Goal: Find specific page/section

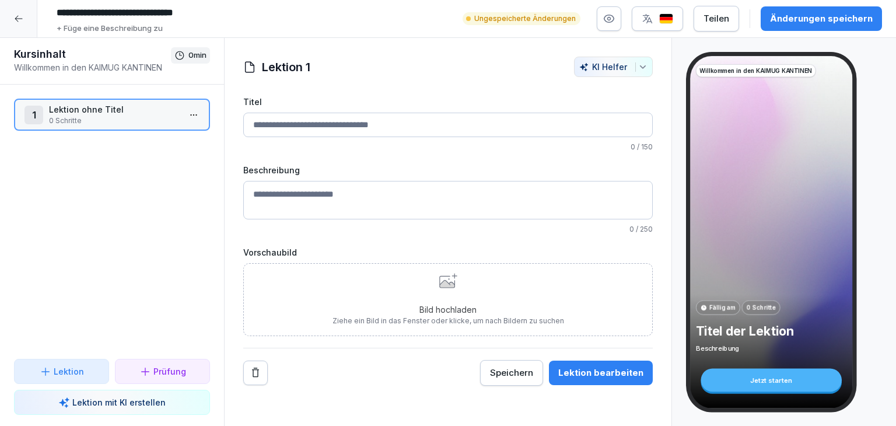
click at [15, 27] on div at bounding box center [18, 18] width 37 height 37
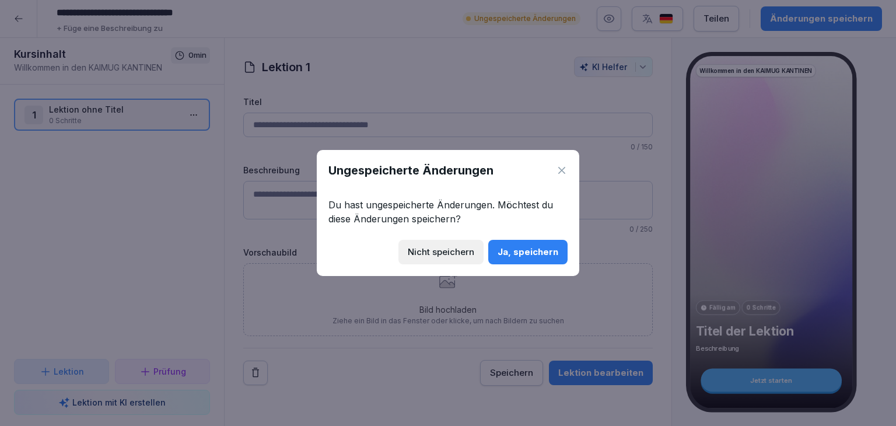
click at [545, 249] on div "Ja, speichern" at bounding box center [527, 251] width 61 height 13
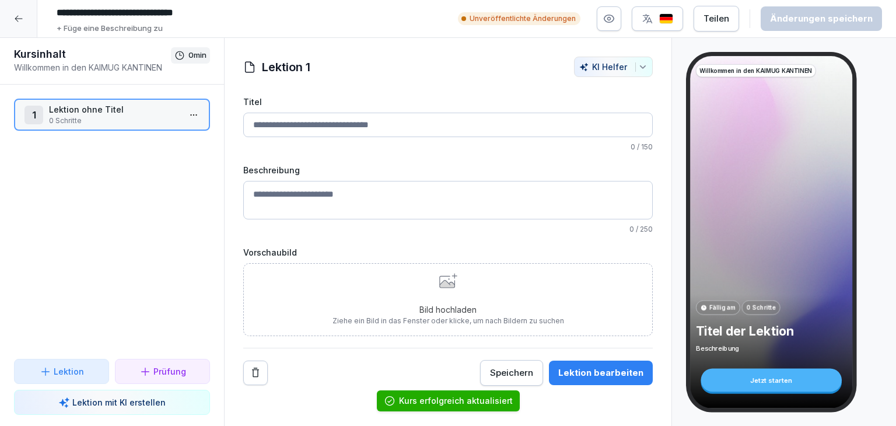
click at [22, 24] on div at bounding box center [18, 18] width 37 height 37
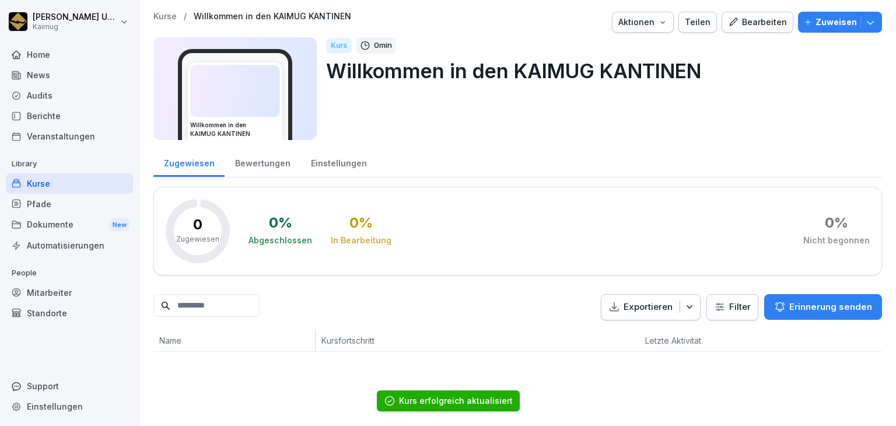
click at [161, 17] on p "Kurse" at bounding box center [164, 17] width 23 height 10
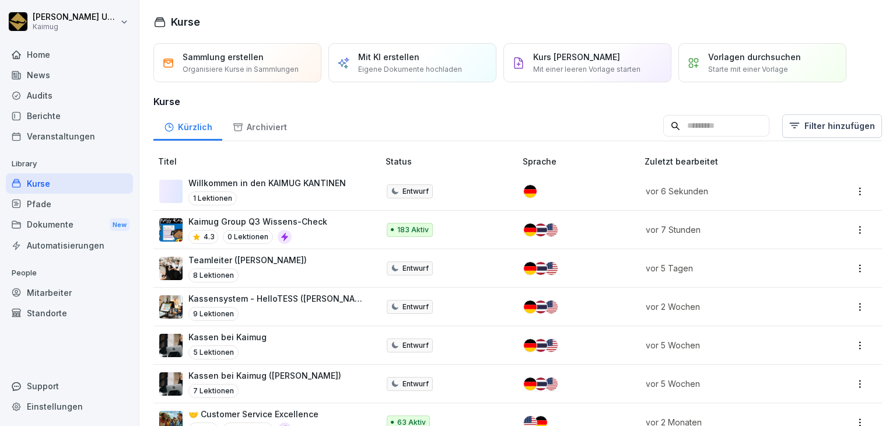
click at [670, 124] on icon at bounding box center [675, 126] width 10 height 10
click at [663, 125] on input at bounding box center [716, 126] width 106 height 22
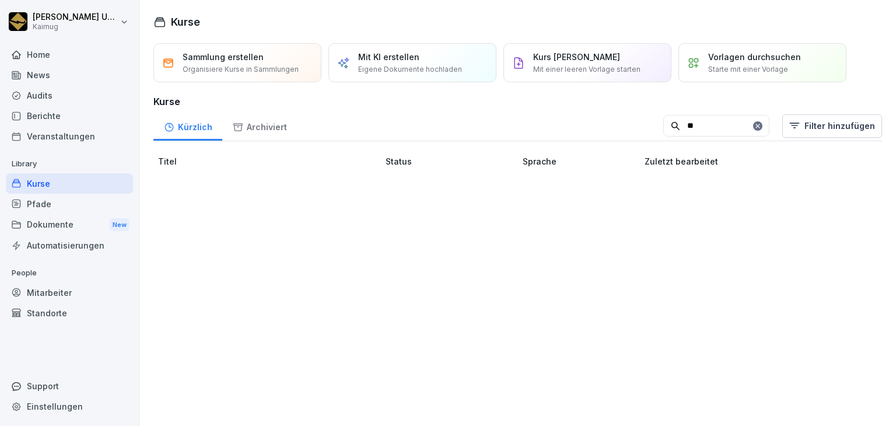
type input "*"
